Goal: Book appointment/travel/reservation

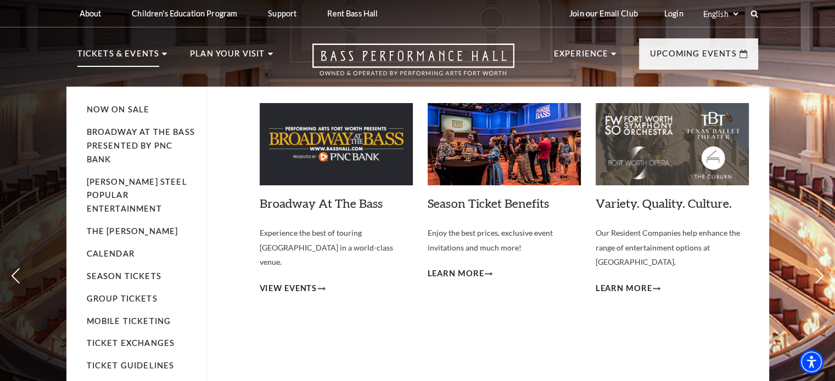
click at [136, 57] on p "Tickets & Events" at bounding box center [118, 57] width 82 height 20
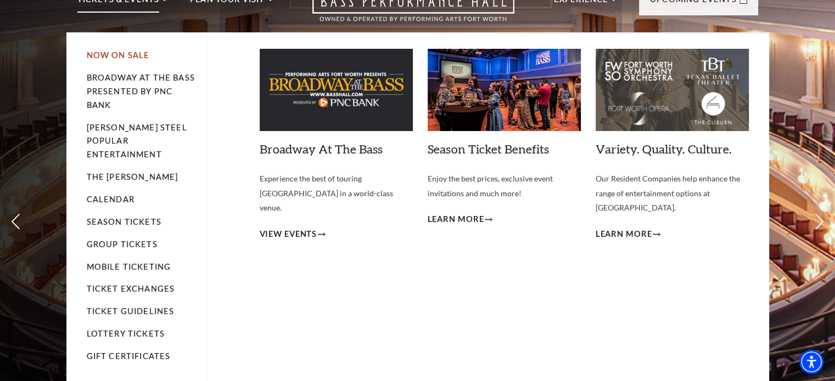
scroll to position [47, 0]
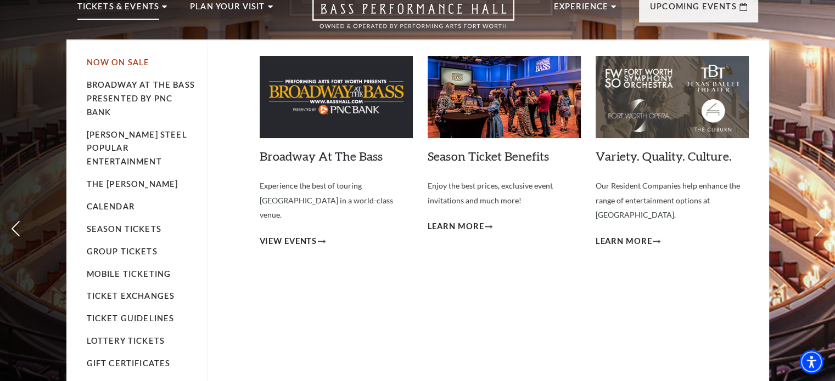
click at [115, 58] on link "Now On Sale" at bounding box center [118, 62] width 63 height 9
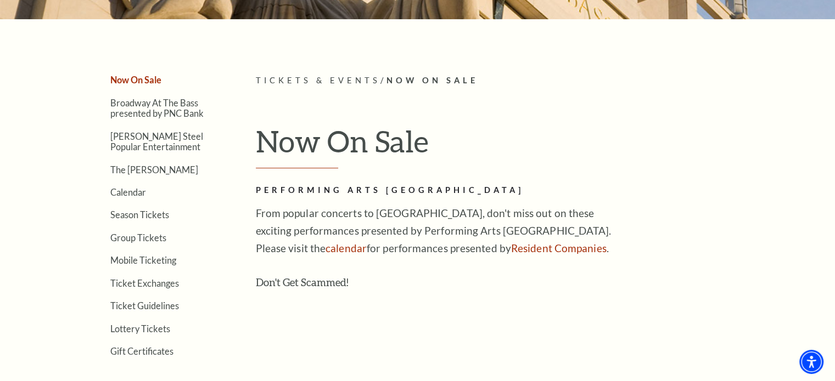
scroll to position [234, 0]
click at [134, 193] on link "Calendar" at bounding box center [128, 193] width 36 height 10
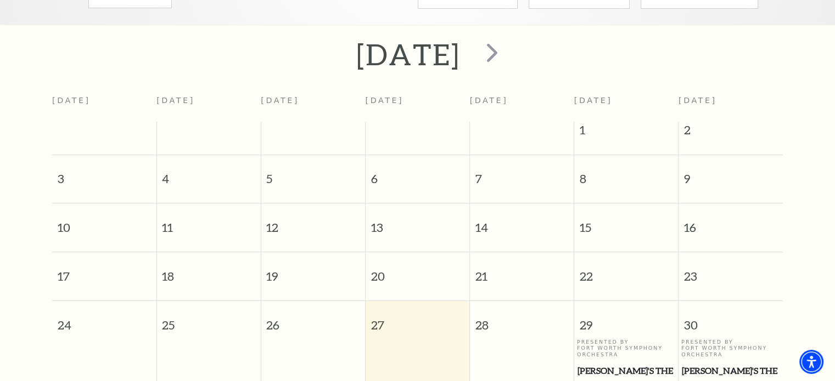
scroll to position [364, 0]
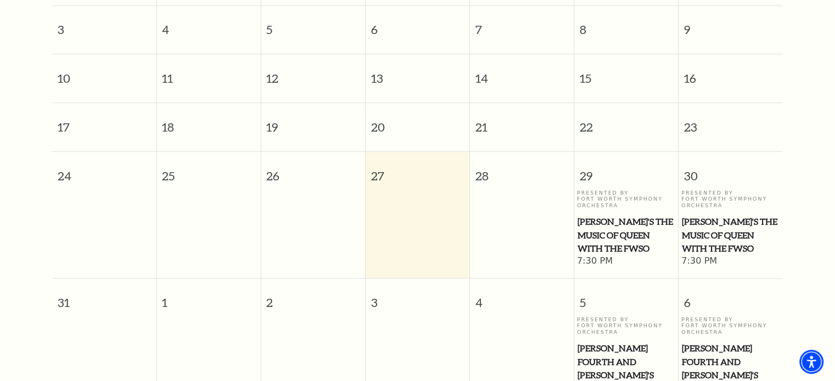
click at [397, 206] on td at bounding box center [417, 229] width 104 height 78
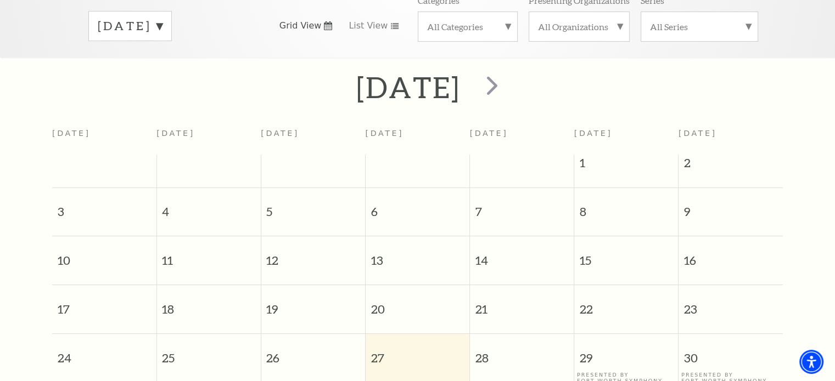
scroll to position [182, 0]
click at [508, 74] on span "next" at bounding box center [491, 85] width 31 height 31
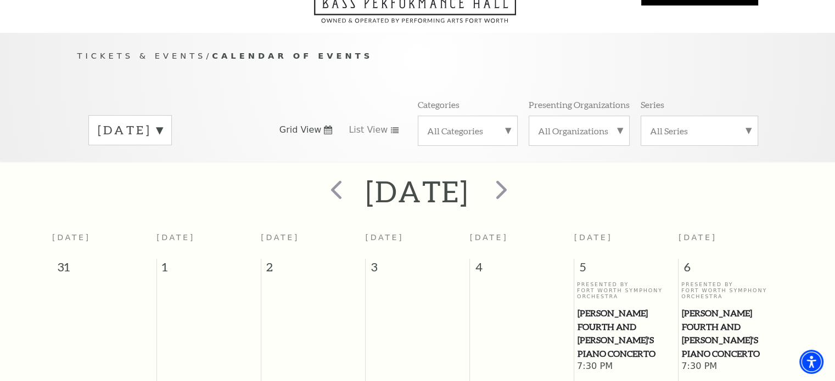
scroll to position [44, 0]
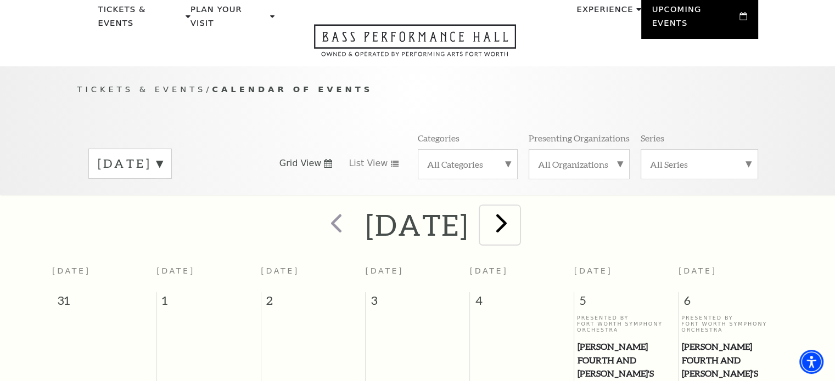
click at [517, 213] on span "next" at bounding box center [501, 222] width 31 height 31
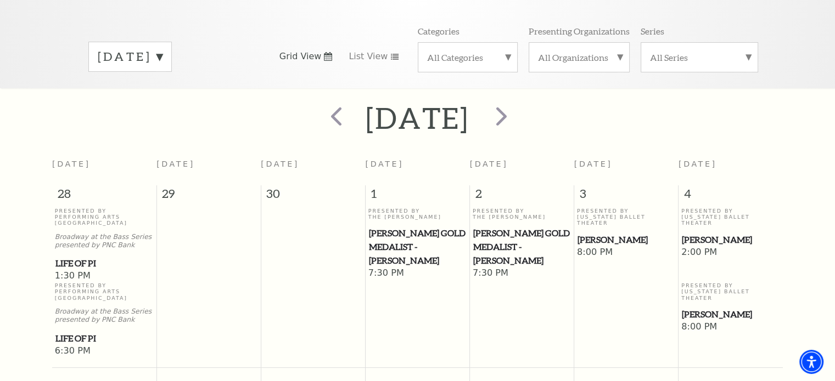
scroll to position [0, 0]
